Goal: Information Seeking & Learning: Learn about a topic

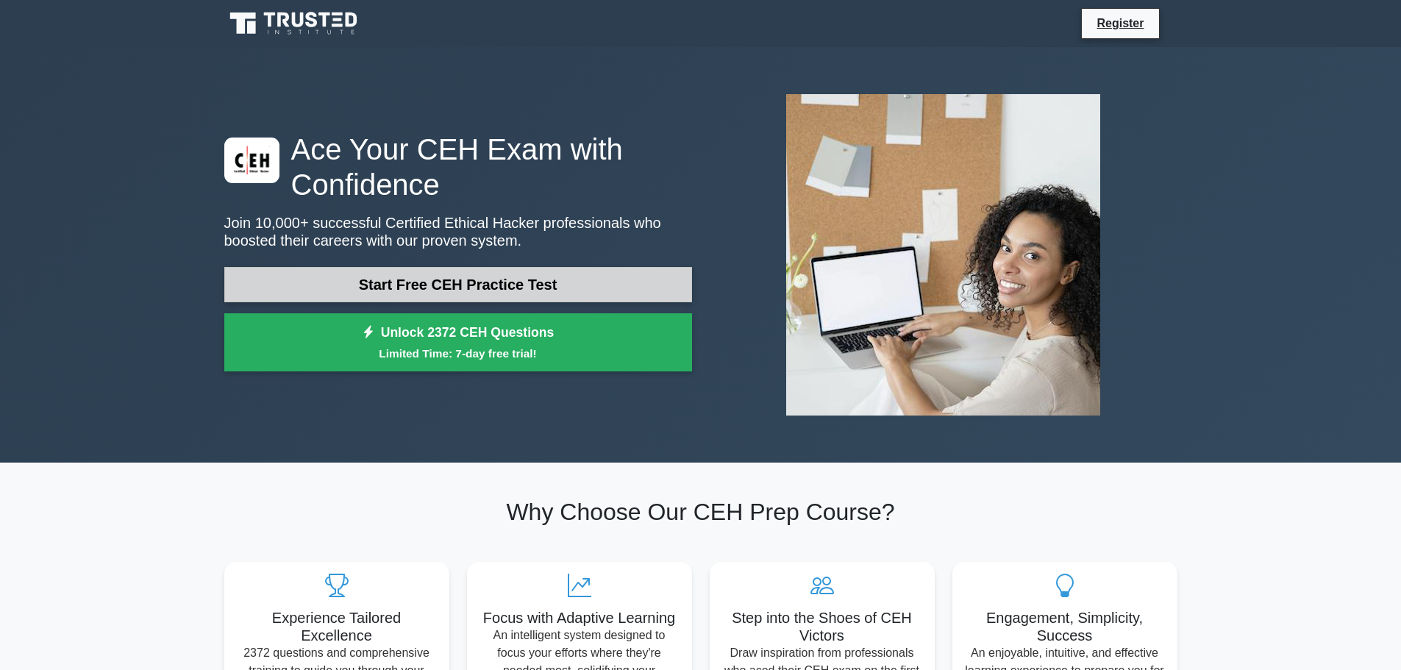
click at [399, 280] on link "Start Free CEH Practice Test" at bounding box center [458, 284] width 468 height 35
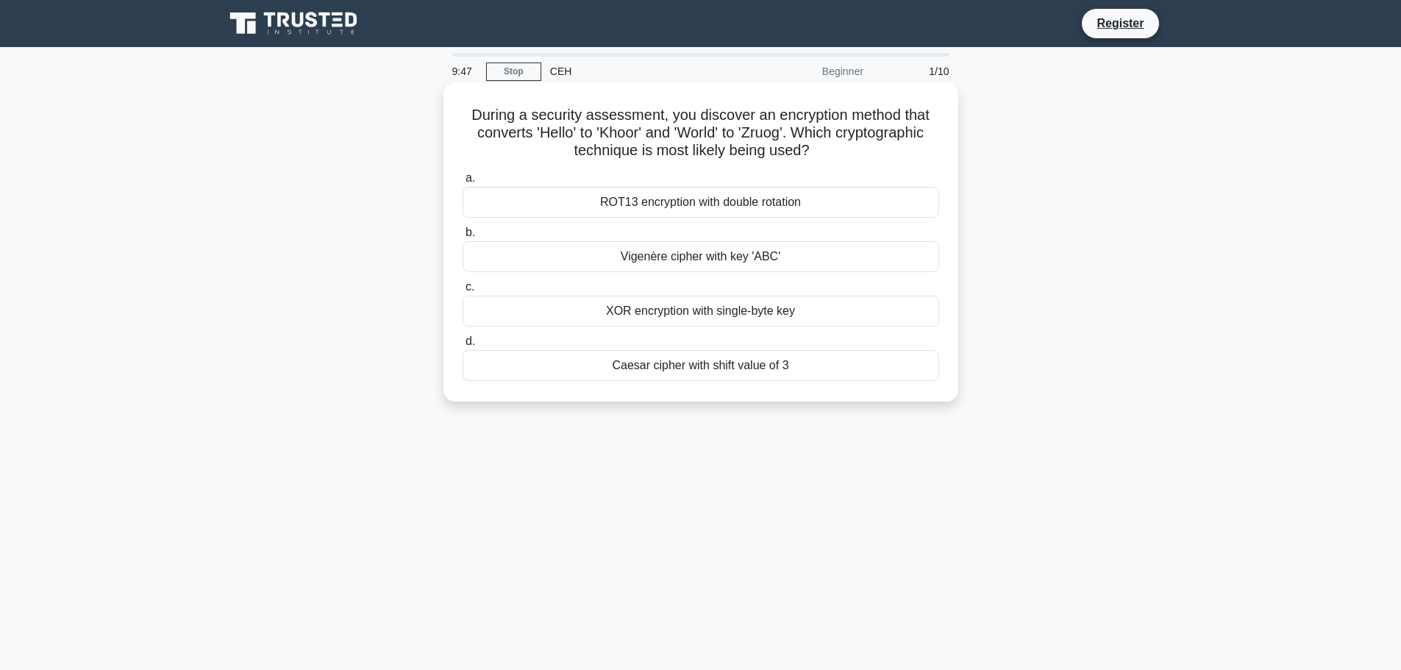
click at [697, 210] on div "ROT13 encryption with double rotation" at bounding box center [701, 202] width 477 height 31
click at [463, 183] on input "a. ROT13 encryption with double rotation" at bounding box center [463, 179] width 0 height 10
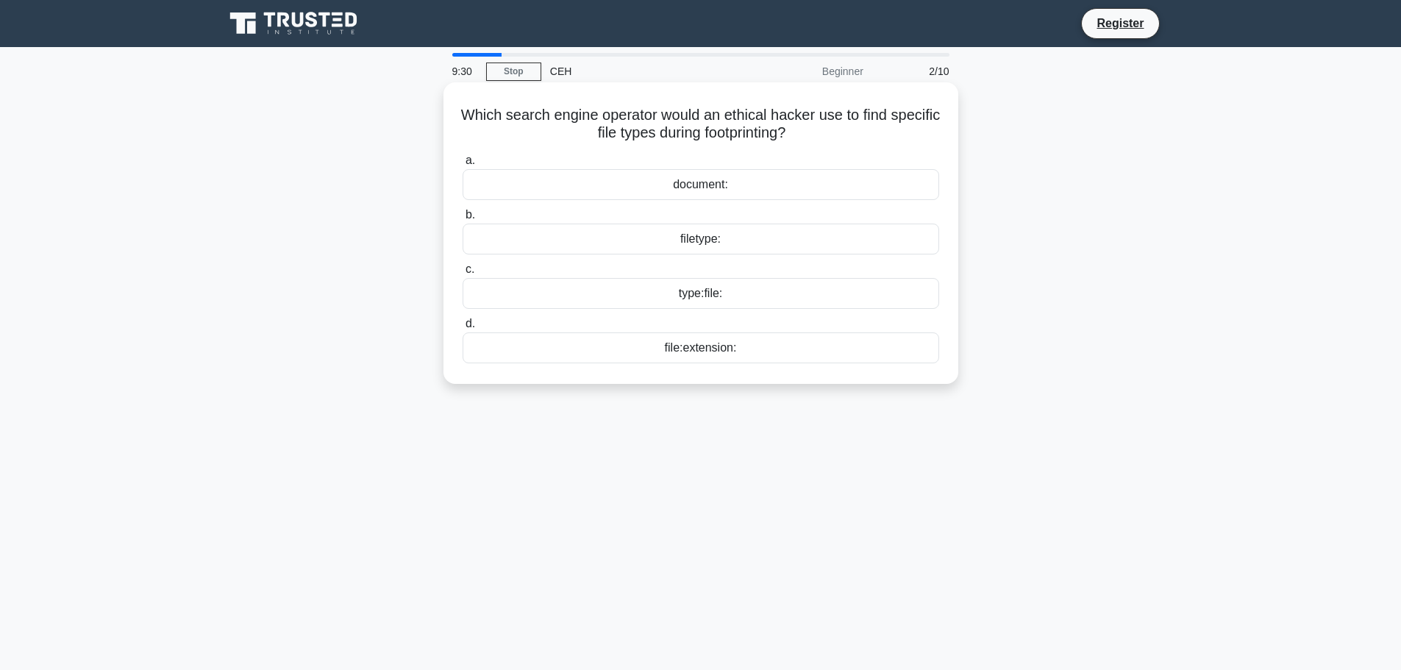
click at [689, 243] on div "filetype:" at bounding box center [701, 239] width 477 height 31
click at [463, 220] on input "b. filetype:" at bounding box center [463, 215] width 0 height 10
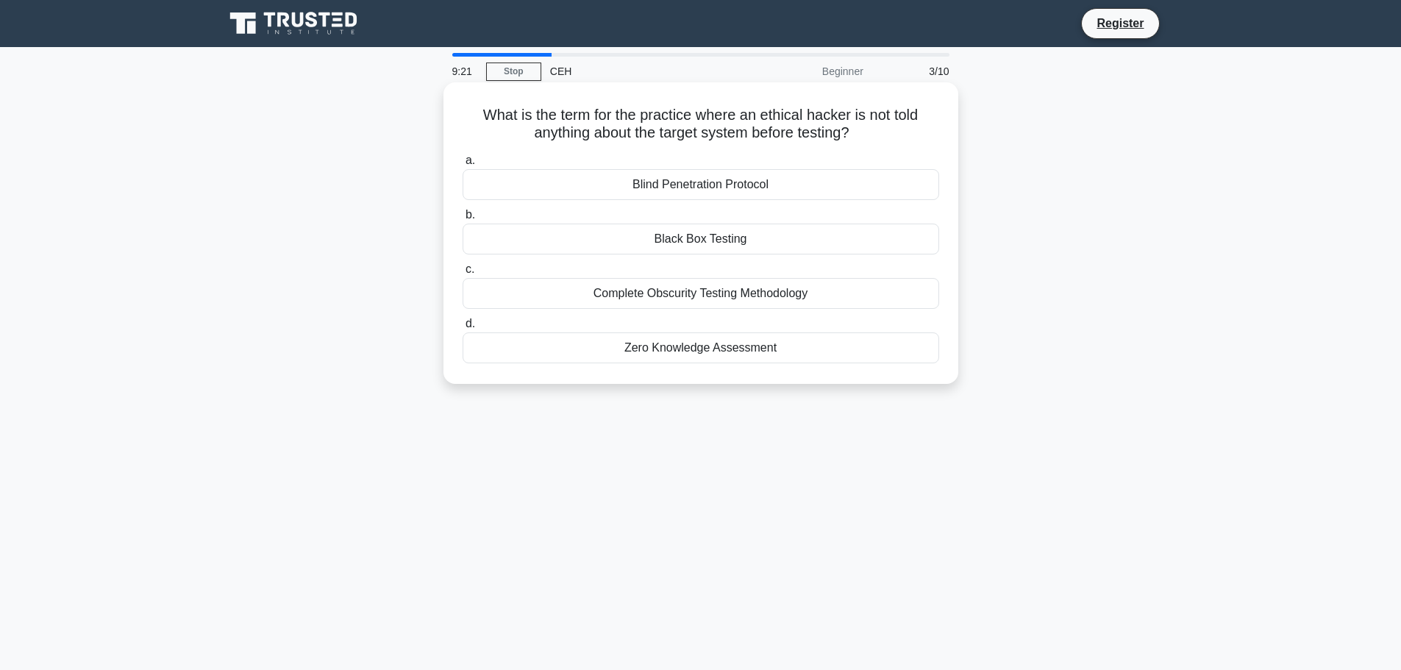
click at [711, 242] on div "Black Box Testing" at bounding box center [701, 239] width 477 height 31
click at [463, 220] on input "b. Black Box Testing" at bounding box center [463, 215] width 0 height 10
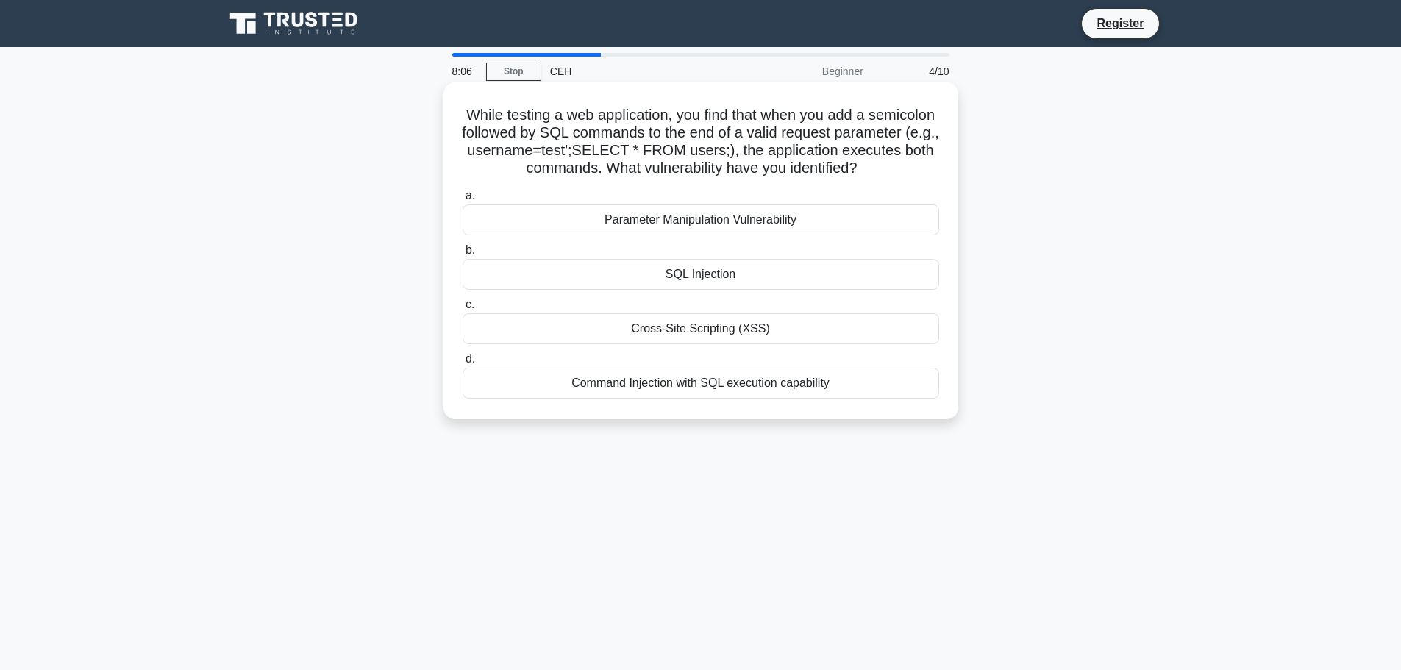
click at [716, 274] on div "SQL Injection" at bounding box center [701, 274] width 477 height 31
click at [463, 255] on input "b. SQL Injection" at bounding box center [463, 251] width 0 height 10
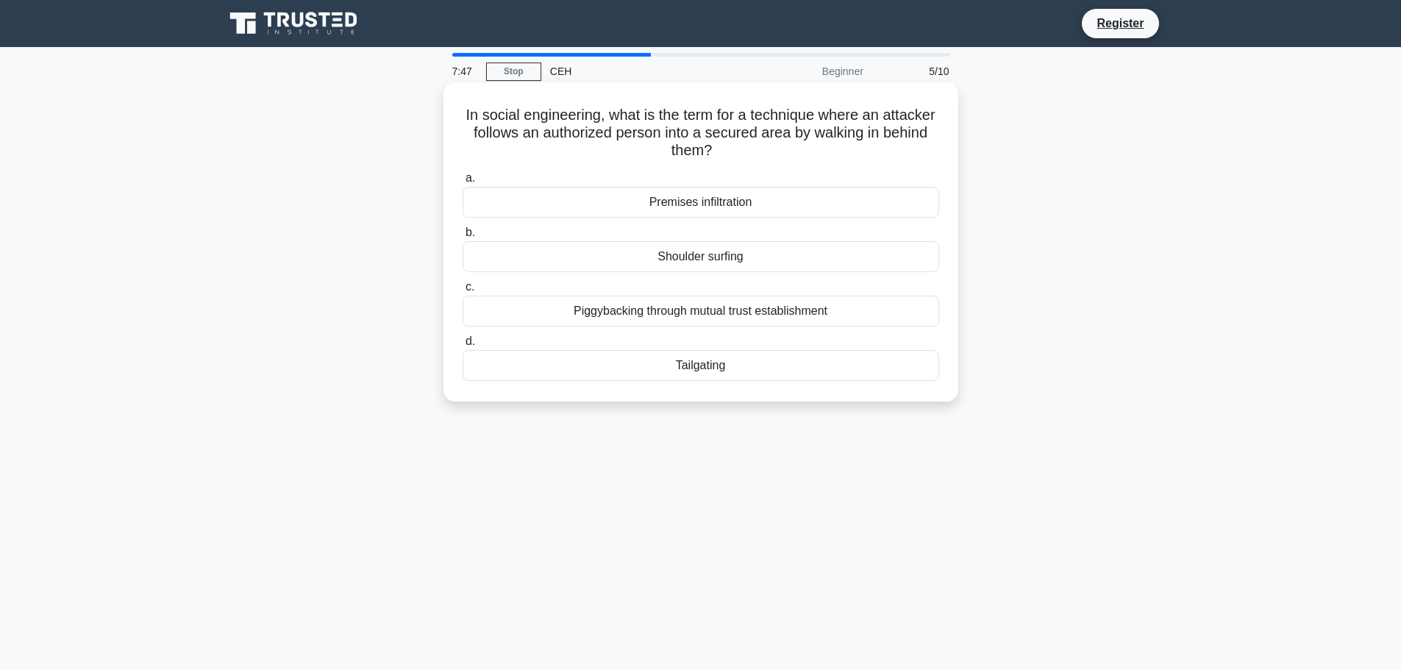
click at [701, 366] on div "Tailgating" at bounding box center [701, 365] width 477 height 31
click at [463, 346] on input "d. Tailgating" at bounding box center [463, 342] width 0 height 10
click at [714, 310] on div "Risk quantification methodology" at bounding box center [701, 311] width 477 height 31
click at [463, 292] on input "c. Risk quantification methodology" at bounding box center [463, 287] width 0 height 10
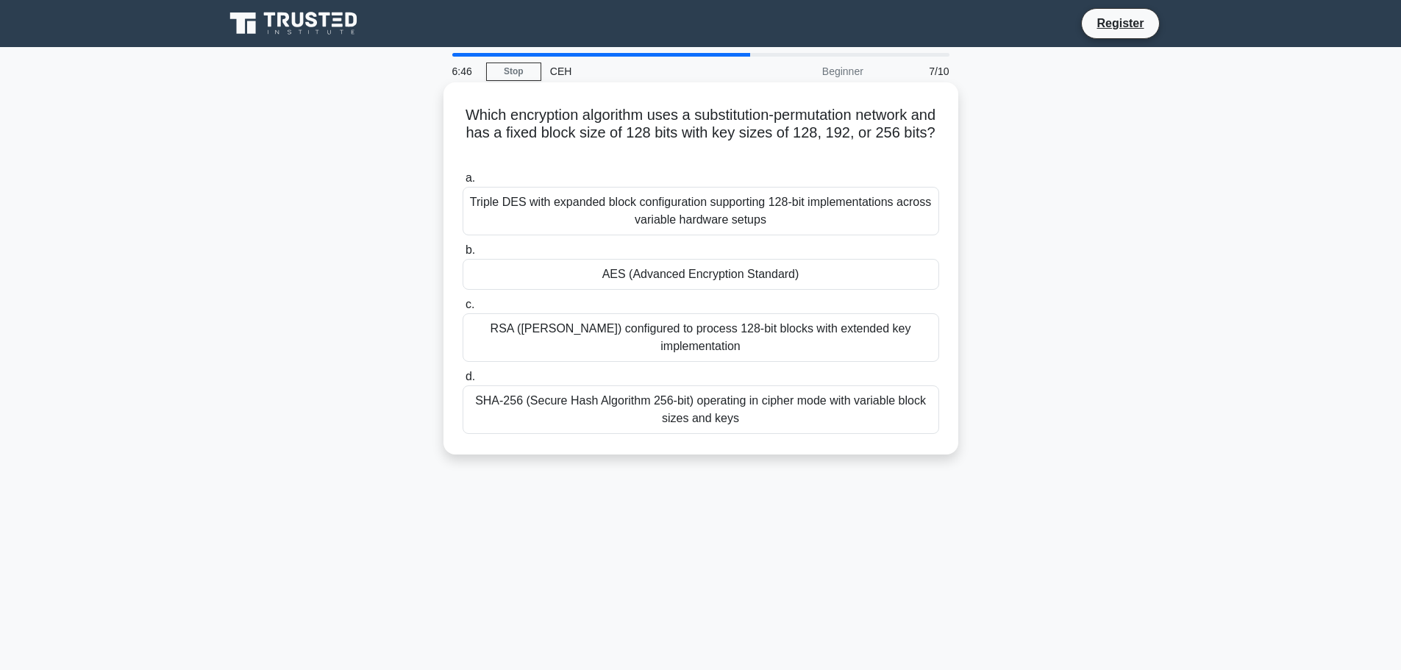
click at [658, 283] on div "AES (Advanced Encryption Standard)" at bounding box center [701, 274] width 477 height 31
click at [463, 255] on input "b. AES (Advanced Encryption Standard)" at bounding box center [463, 251] width 0 height 10
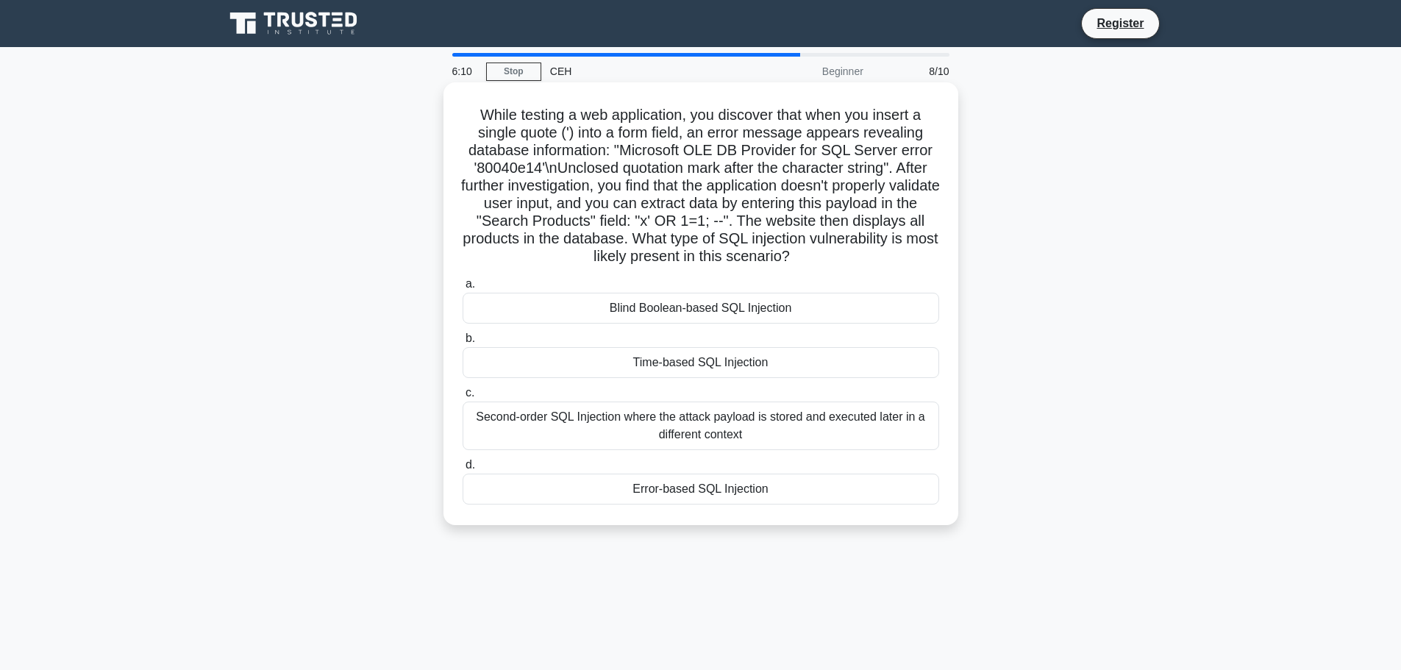
click at [691, 491] on div "Error-based SQL Injection" at bounding box center [701, 489] width 477 height 31
click at [463, 470] on input "d. Error-based SQL Injection" at bounding box center [463, 465] width 0 height 10
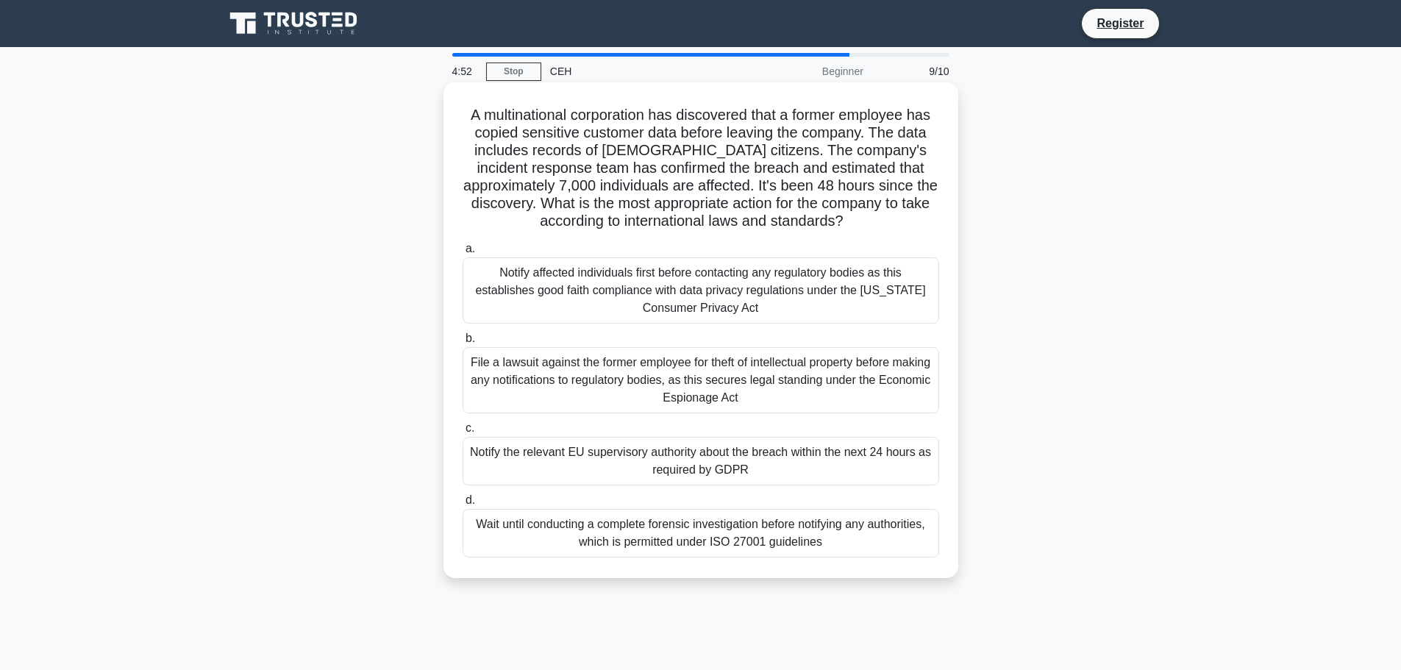
drag, startPoint x: 664, startPoint y: 313, endPoint x: 629, endPoint y: 469, distance: 160.6
click at [629, 469] on div "a. Notify affected individuals first before contacting any regulatory bodies as…" at bounding box center [701, 399] width 494 height 324
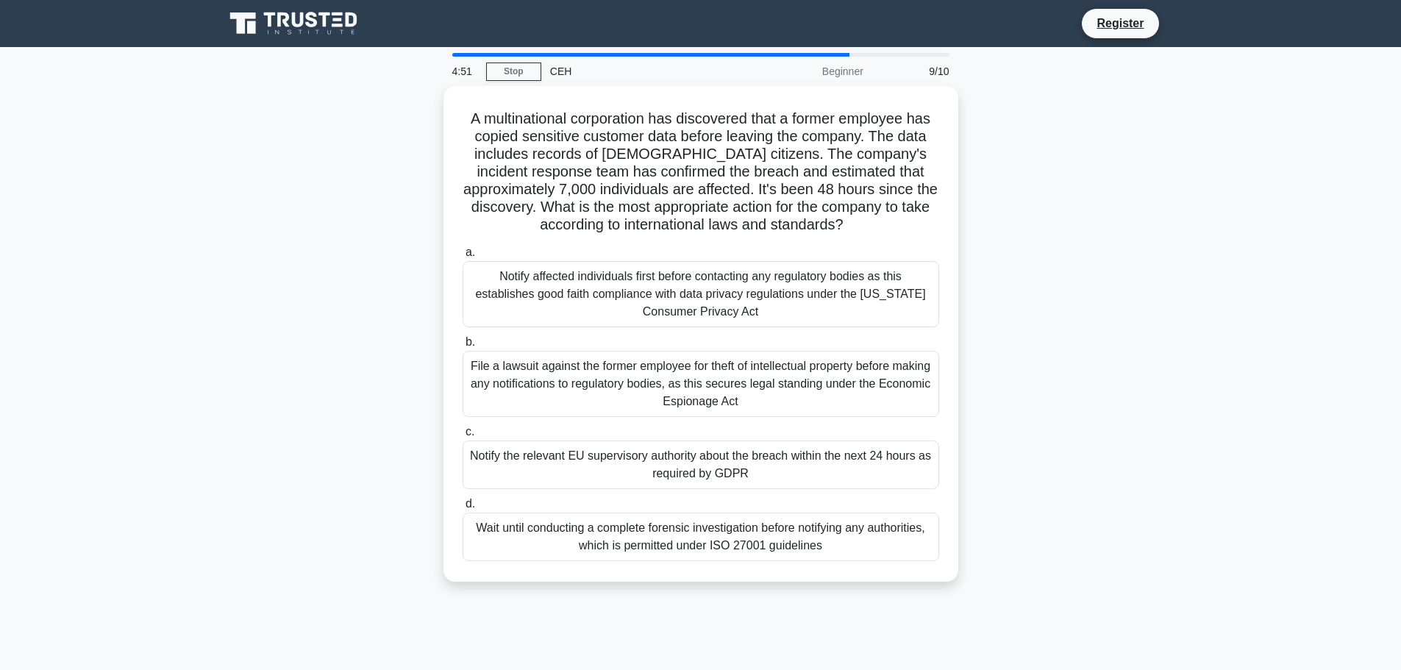
click at [602, 502] on label "d. Wait until conducting a complete forensic investigation before notifying any…" at bounding box center [701, 528] width 477 height 66
click at [463, 502] on input "d. Wait until conducting a complete forensic investigation before notifying any…" at bounding box center [463, 504] width 0 height 10
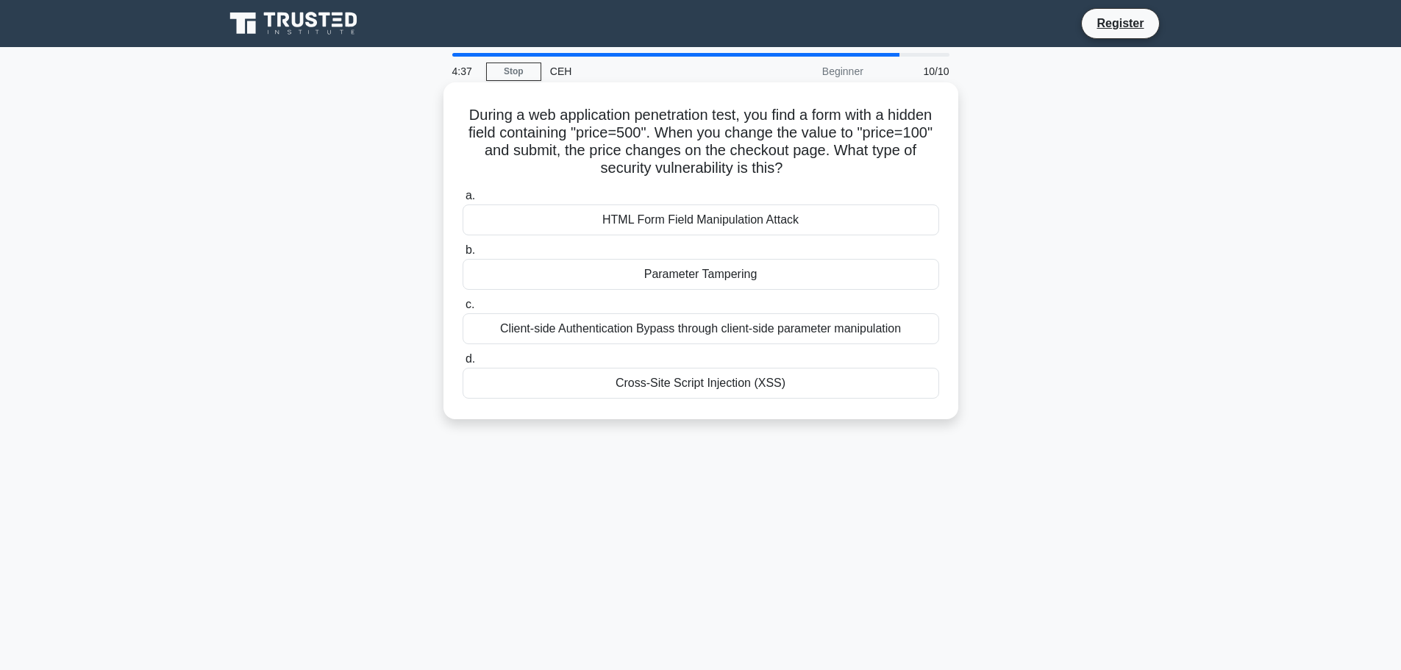
click at [700, 278] on div "Parameter Tampering" at bounding box center [701, 274] width 477 height 31
click at [463, 255] on input "b. Parameter Tampering" at bounding box center [463, 251] width 0 height 10
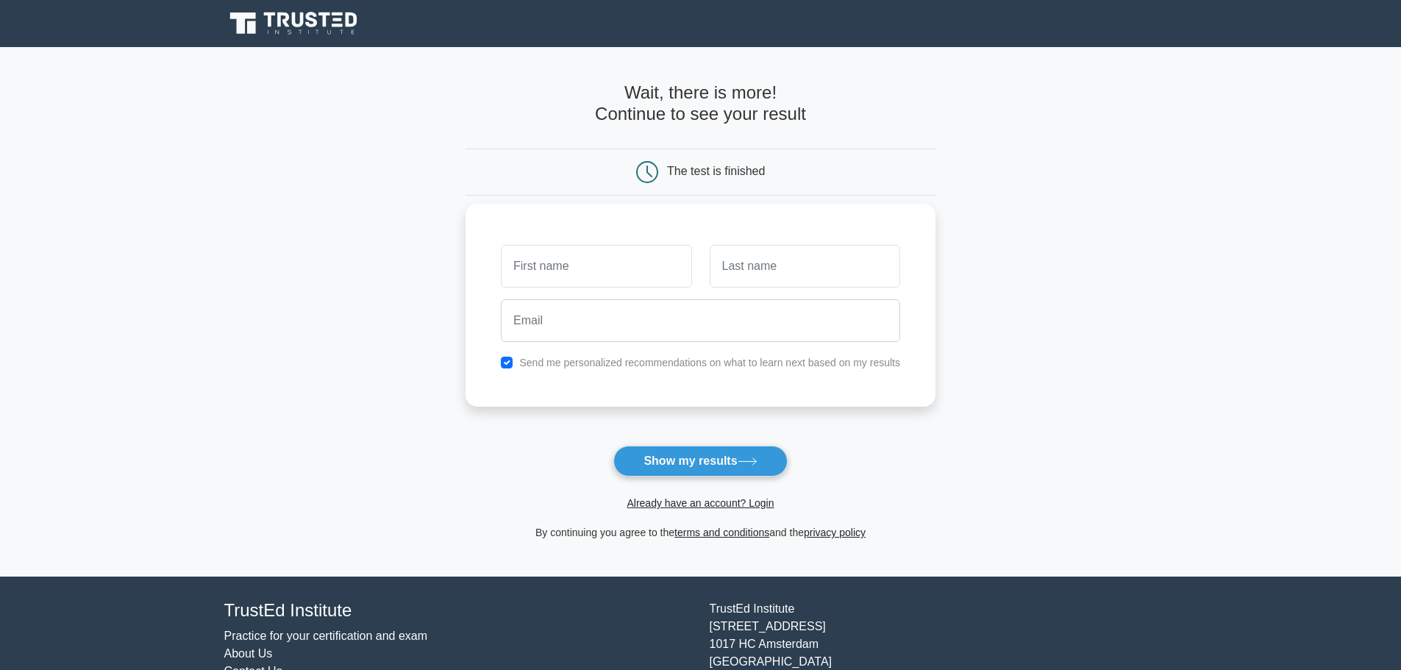
click at [579, 360] on label "Send me personalized recommendations on what to learn next based on my results" at bounding box center [709, 363] width 381 height 12
click at [683, 455] on button "Show my results" at bounding box center [700, 461] width 174 height 31
click at [678, 457] on button "Show my results" at bounding box center [700, 461] width 174 height 31
